Goal: Information Seeking & Learning: Learn about a topic

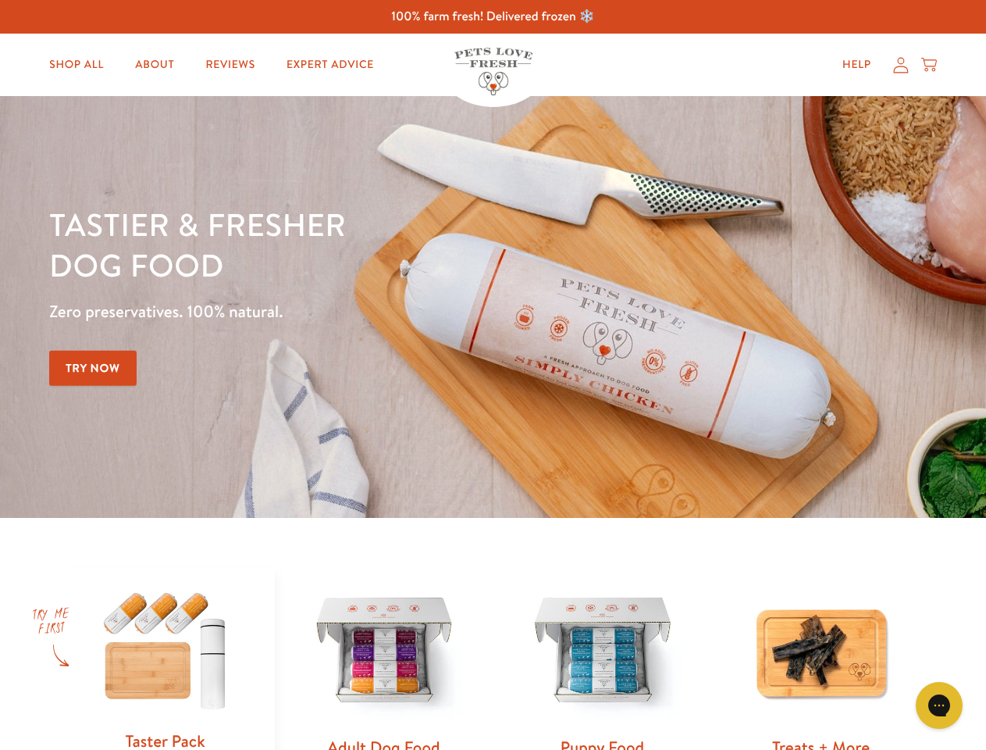
click at [493, 375] on div "Tastier & fresher dog food Zero preservatives. 100% natural. Try Now" at bounding box center [345, 307] width 592 height 206
click at [939, 705] on icon "Gorgias live chat" at bounding box center [939, 704] width 15 height 15
